Goal: Complete application form: Complete application form

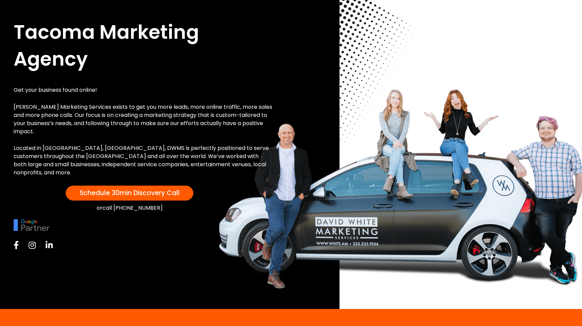
click at [104, 190] on span "Schedule 30min Discovery Call" at bounding box center [130, 192] width 100 height 9
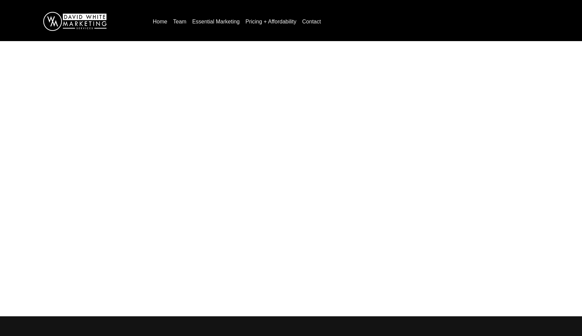
click at [310, 26] on link "Contact" at bounding box center [311, 21] width 24 height 11
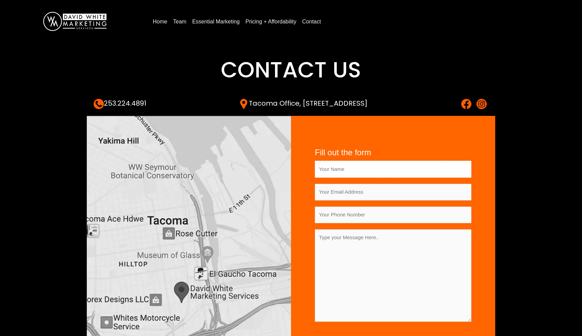
type input "Jeff LaFond"
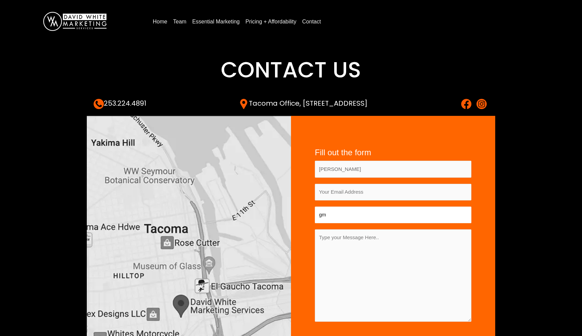
type input "g"
type input "Jeff LaFond"
type input "j"
type input "dowerspowerwash@gmail.com"
type input "360-791-3074"
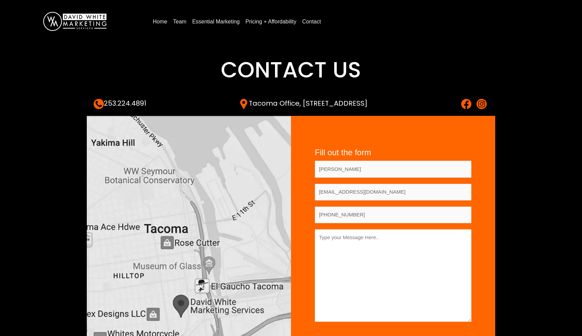
click at [366, 249] on textarea "Contact form" at bounding box center [393, 276] width 157 height 93
type textarea "I"
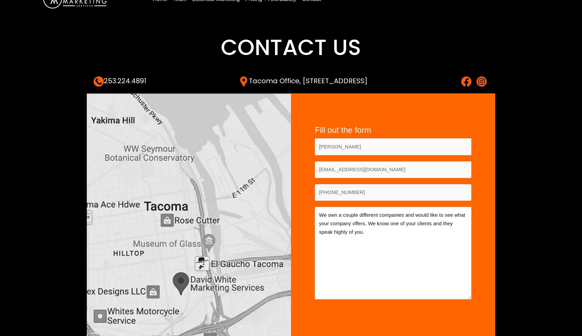
scroll to position [24, 0]
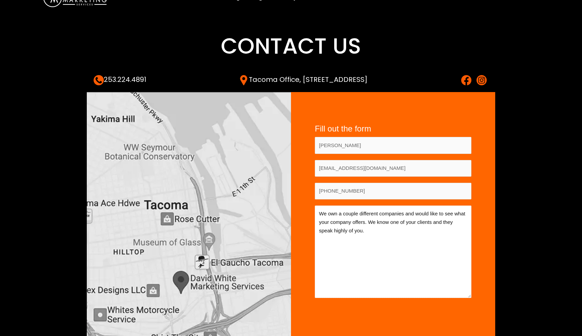
type textarea "We own a couple different companies and would like to see what your company off…"
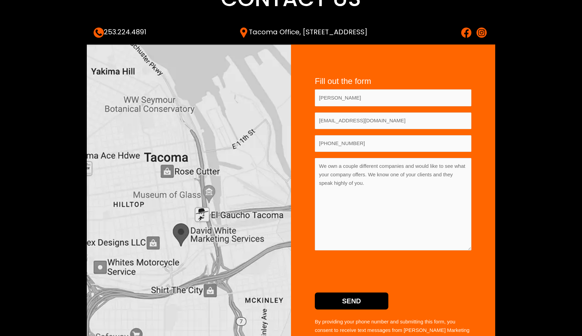
scroll to position [88, 0]
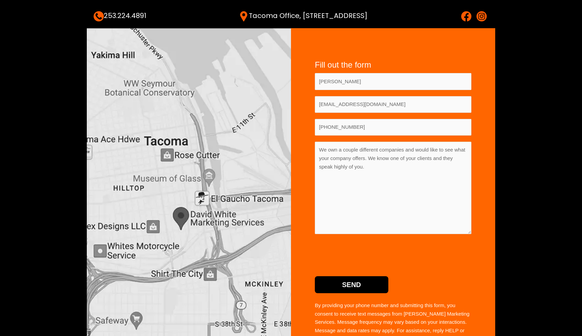
click at [359, 281] on input "Send" at bounding box center [351, 285] width 73 height 17
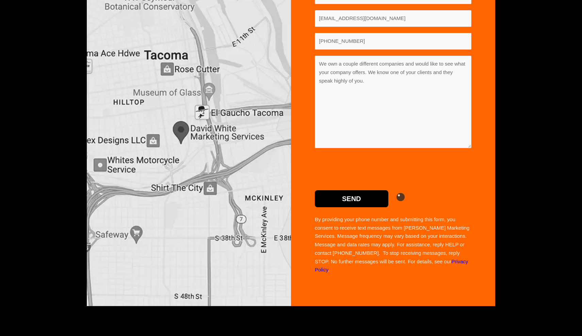
scroll to position [168, 0]
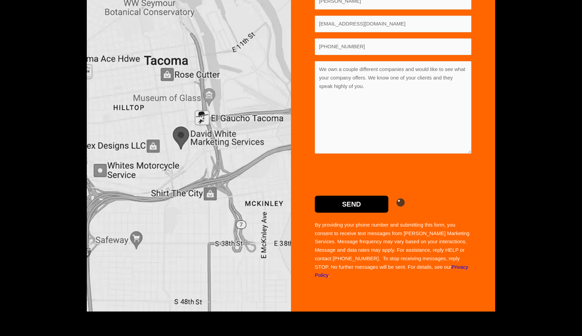
click at [345, 209] on input "Send" at bounding box center [351, 204] width 73 height 17
click at [342, 205] on input "Send" at bounding box center [351, 204] width 73 height 17
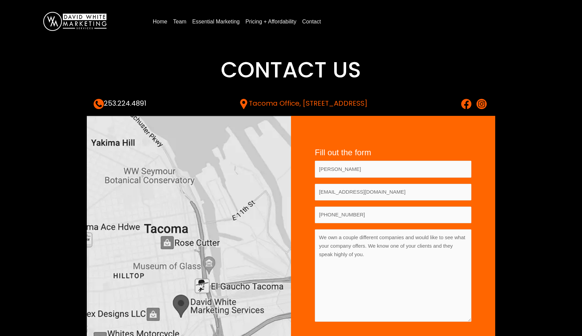
scroll to position [0, 0]
click at [287, 23] on link "Pricing + Affordability" at bounding box center [271, 21] width 56 height 11
